Goal: Navigation & Orientation: Find specific page/section

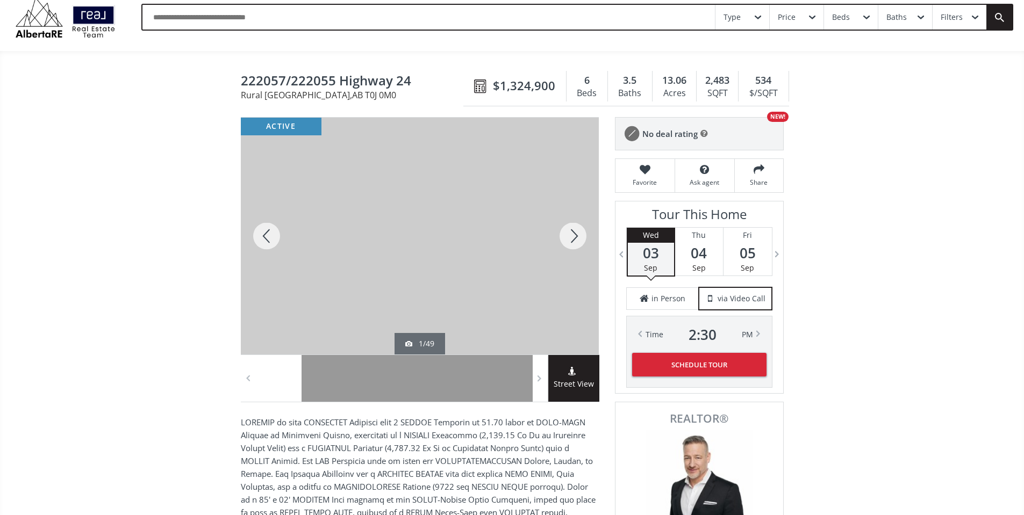
scroll to position [54, 0]
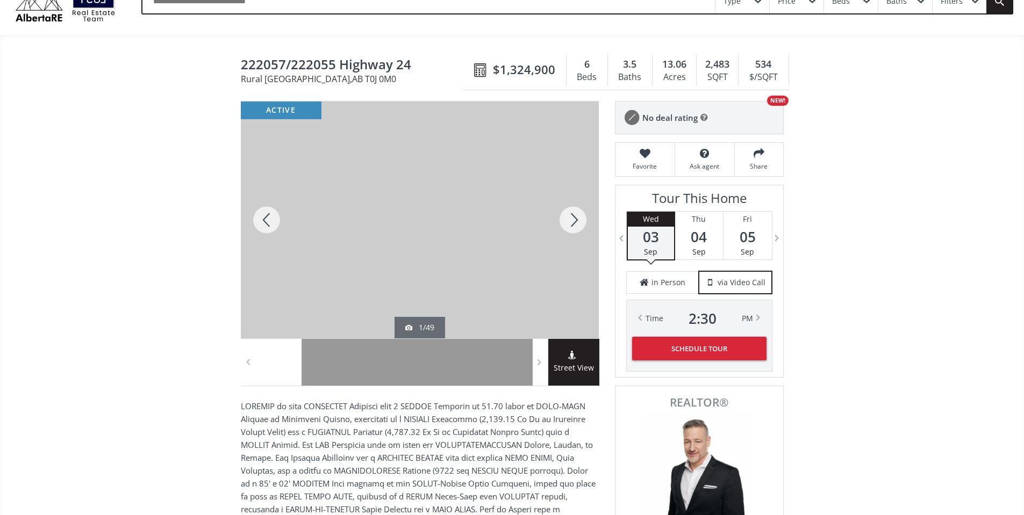
click at [571, 232] on div at bounding box center [573, 220] width 52 height 237
click at [570, 232] on div at bounding box center [573, 220] width 52 height 237
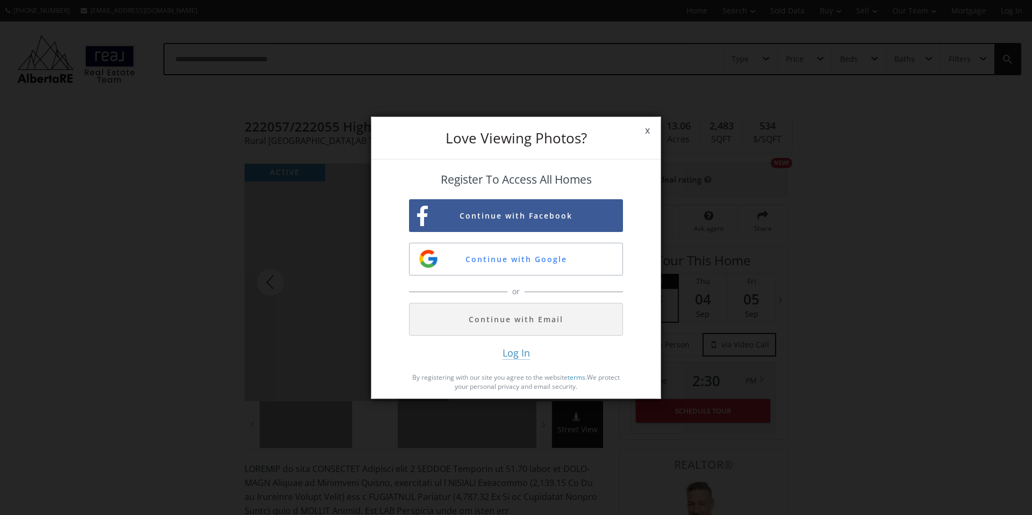
click at [648, 129] on span "x" at bounding box center [647, 131] width 26 height 30
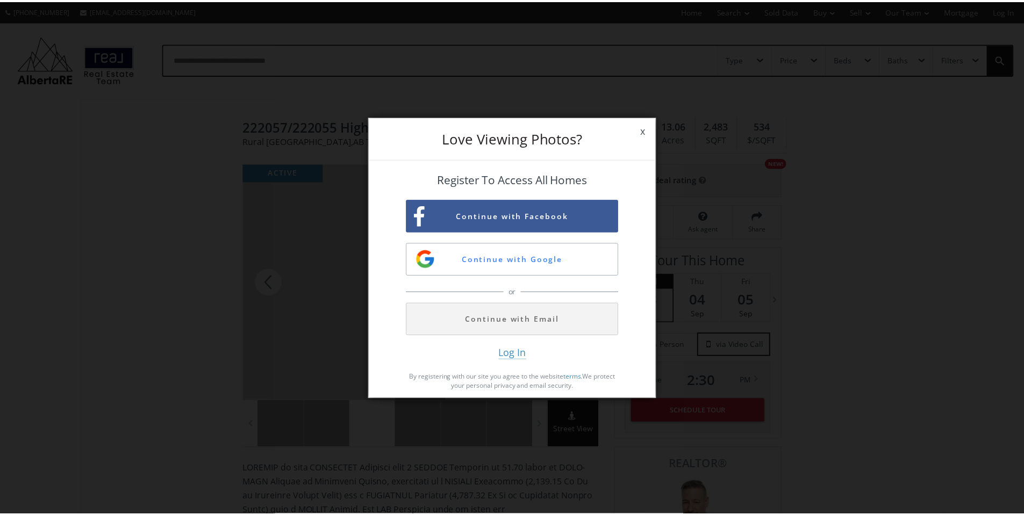
scroll to position [54, 0]
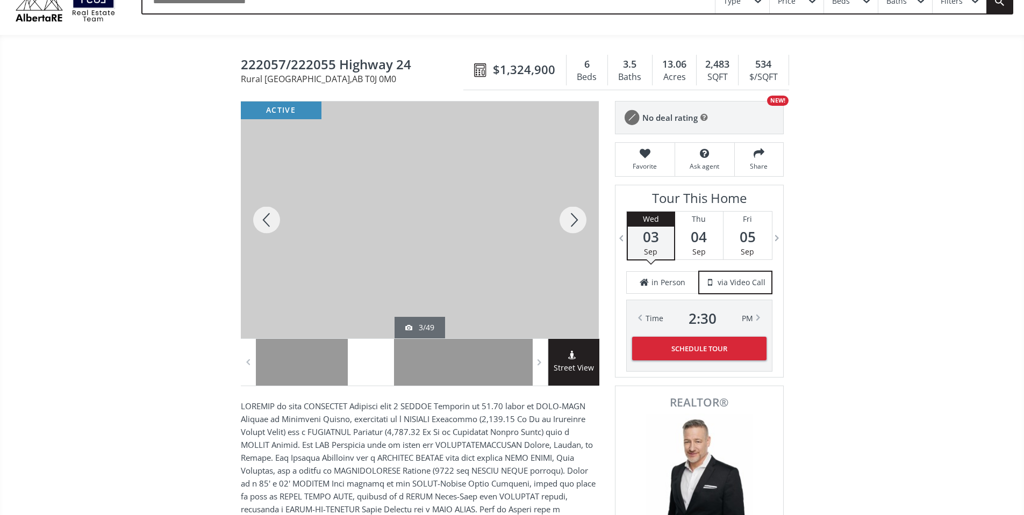
click at [577, 224] on div at bounding box center [573, 220] width 52 height 237
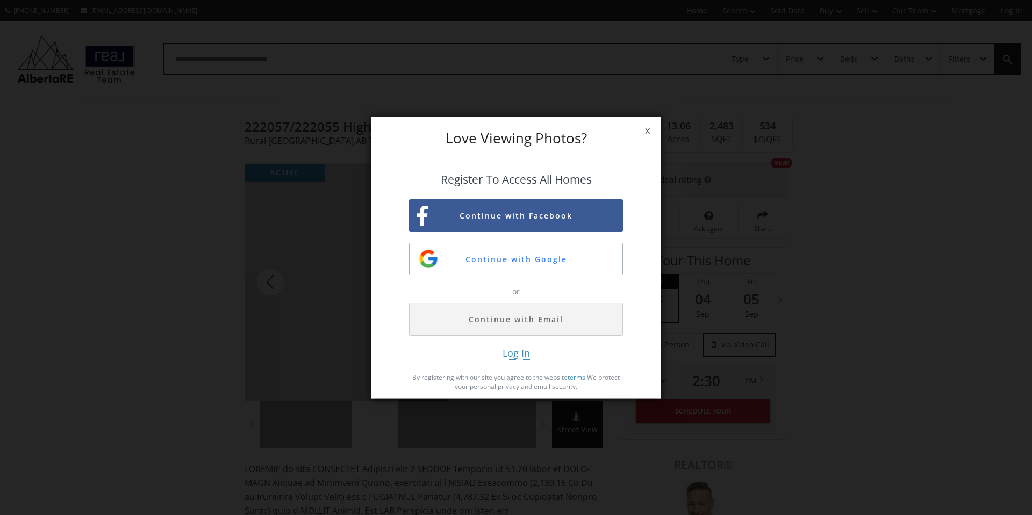
click at [647, 131] on span "x" at bounding box center [647, 131] width 26 height 30
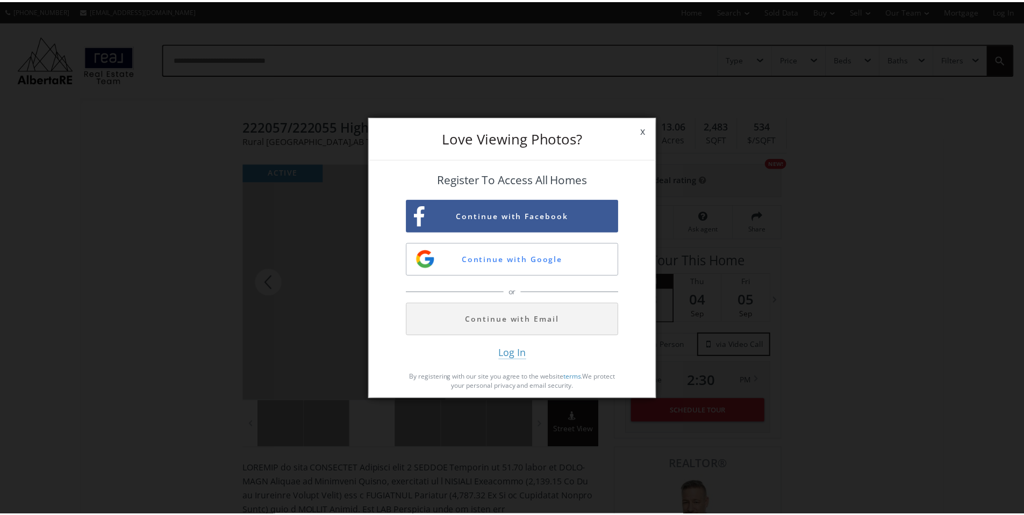
scroll to position [54, 0]
